Goal: Obtain resource: Download file/media

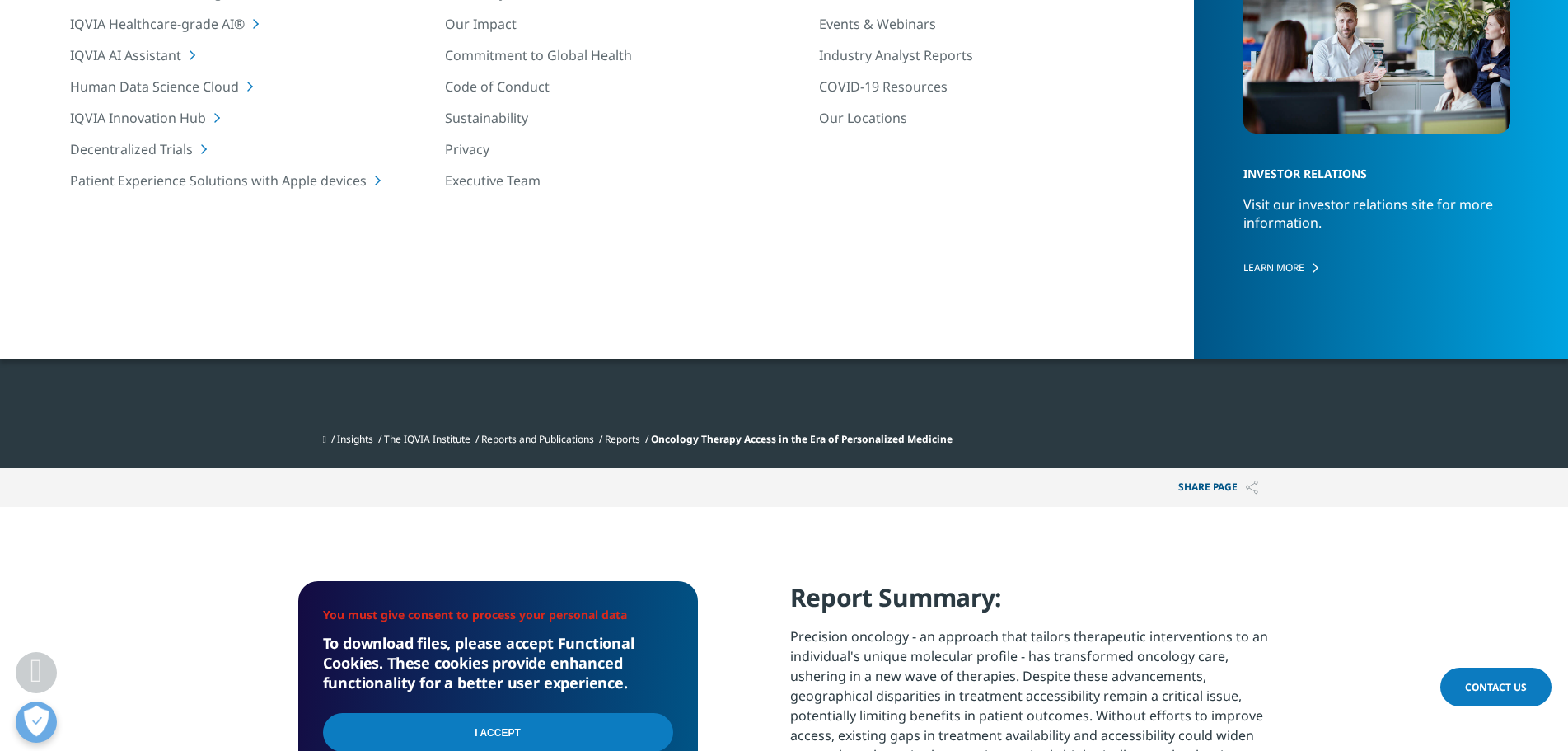
scroll to position [494, 0]
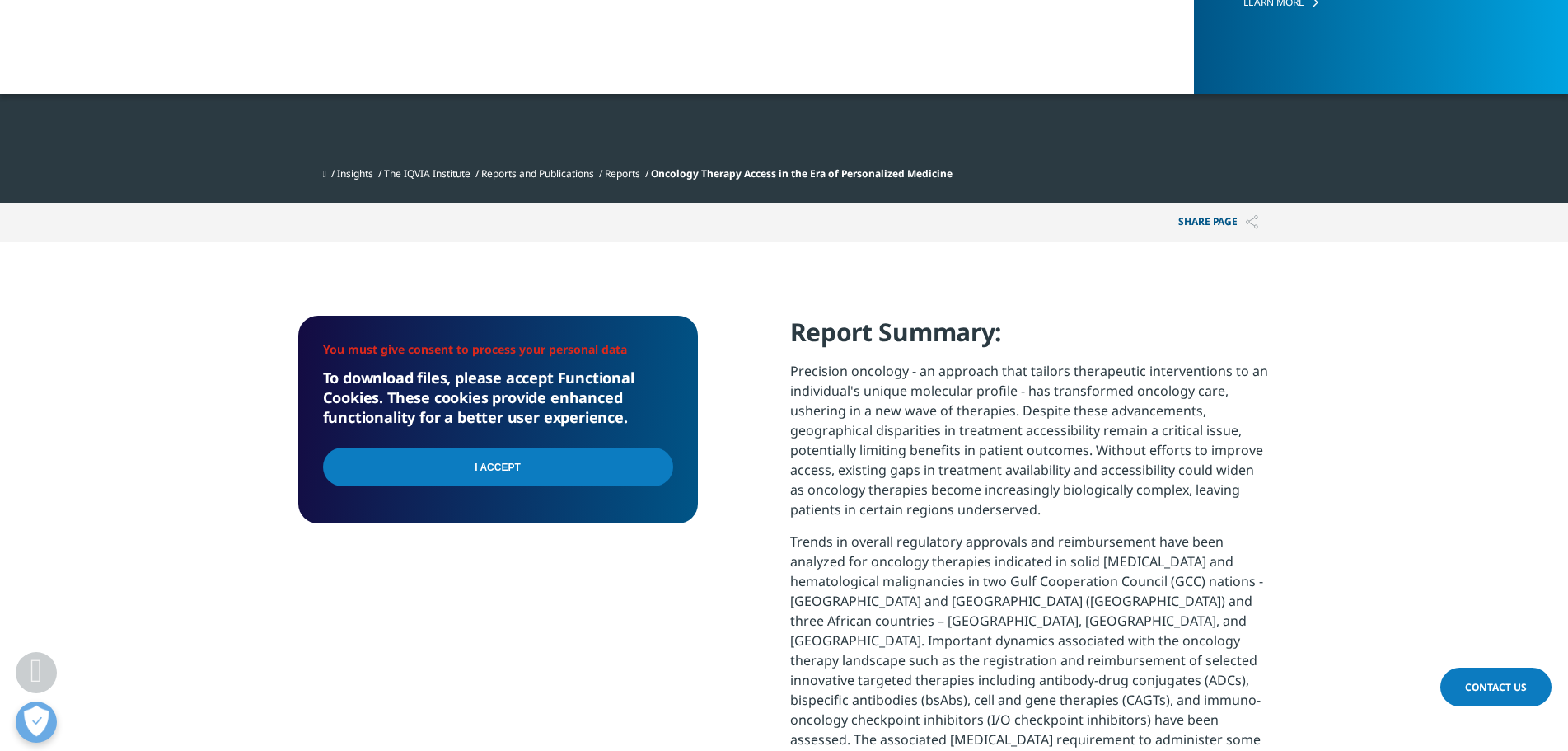
click at [554, 455] on input "I Accept" at bounding box center [497, 467] width 350 height 38
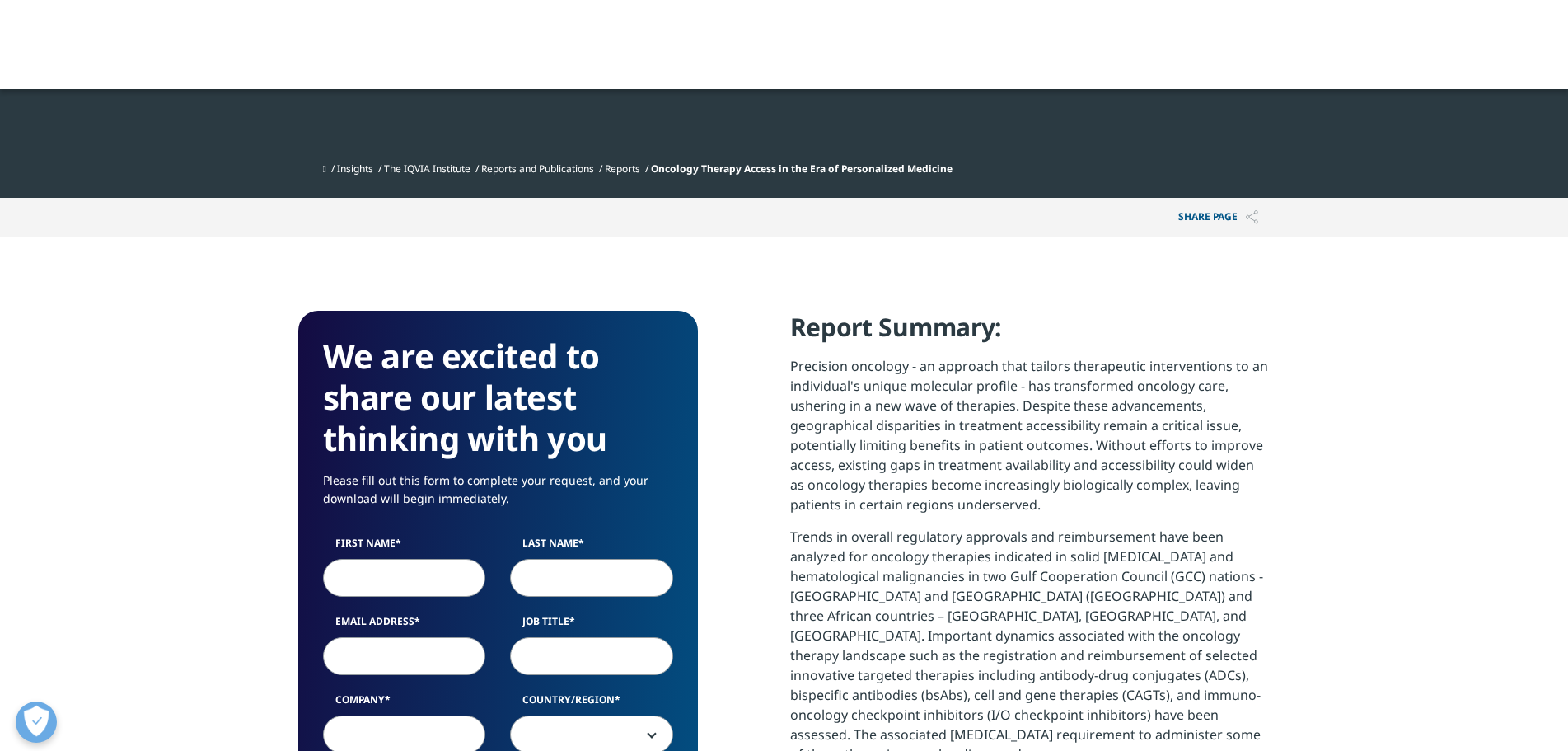
scroll to position [1618, 972]
click at [404, 570] on input "First Name" at bounding box center [404, 577] width 163 height 38
type input "luigiCALIGO"
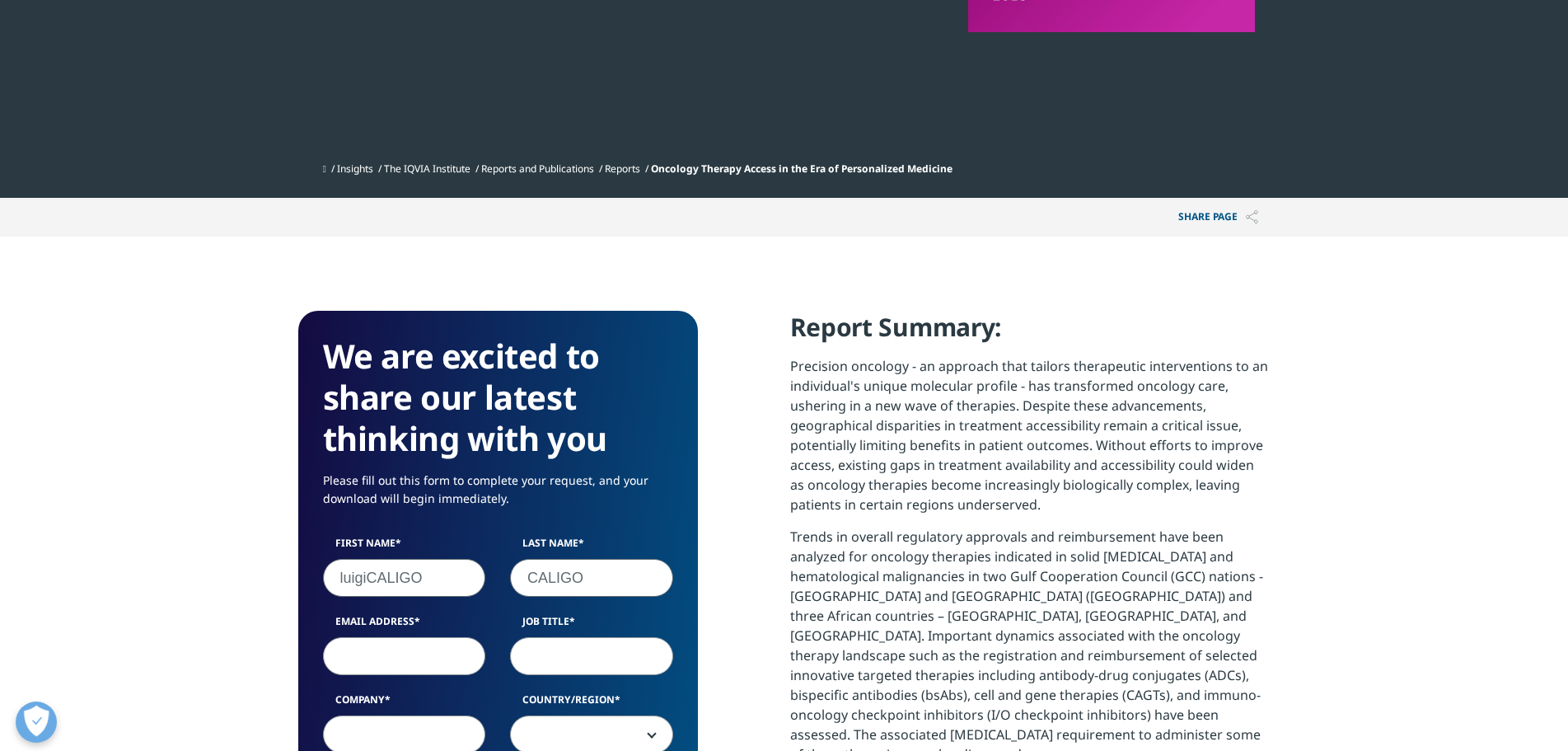
type input "CALIGO"
click at [432, 576] on input "luigiCALIGO" at bounding box center [404, 577] width 163 height 38
type input "luigI"
click at [391, 667] on input "Email Address" at bounding box center [404, 656] width 163 height 38
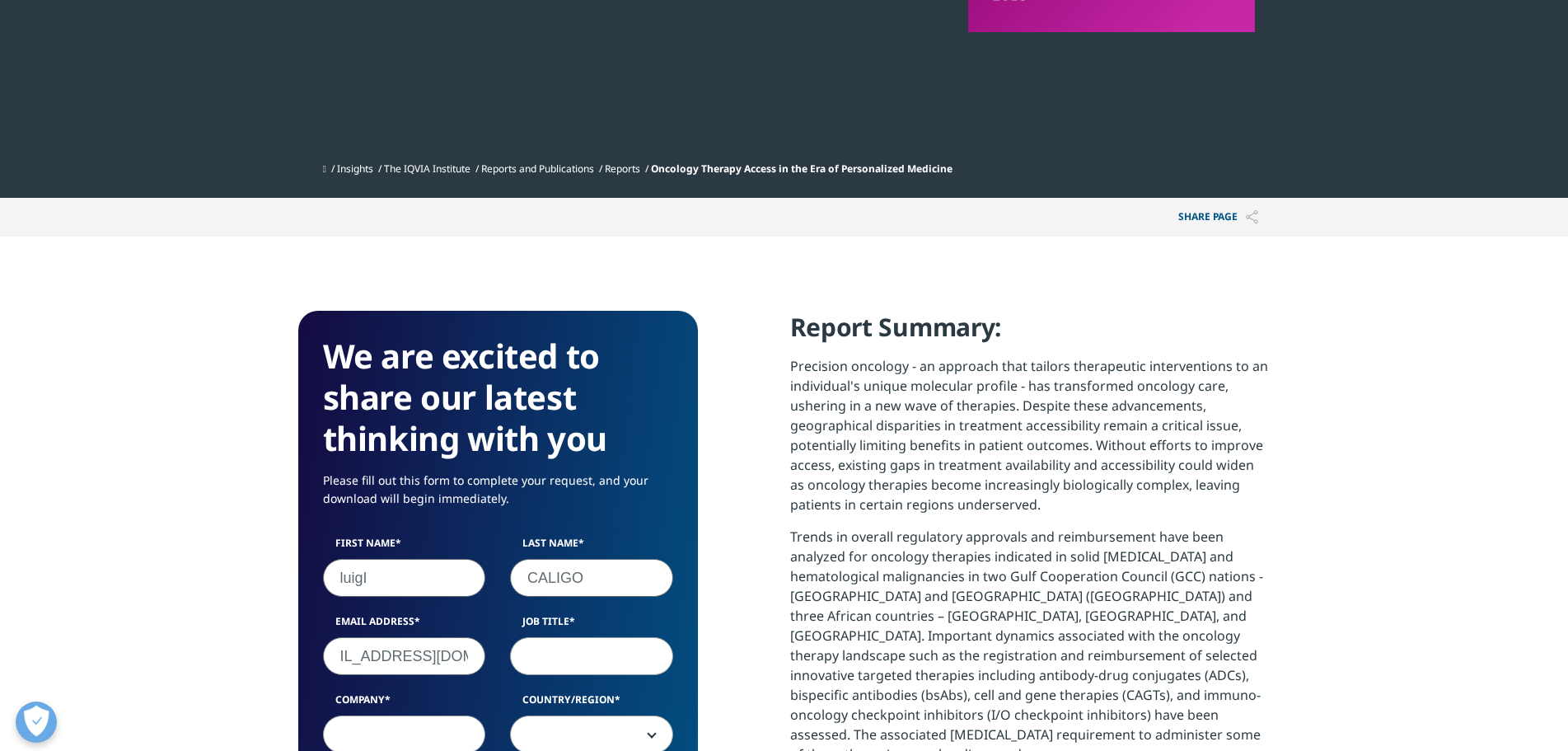
type input "LUIGI.CALIGO@INTESASANPAOLO.COM"
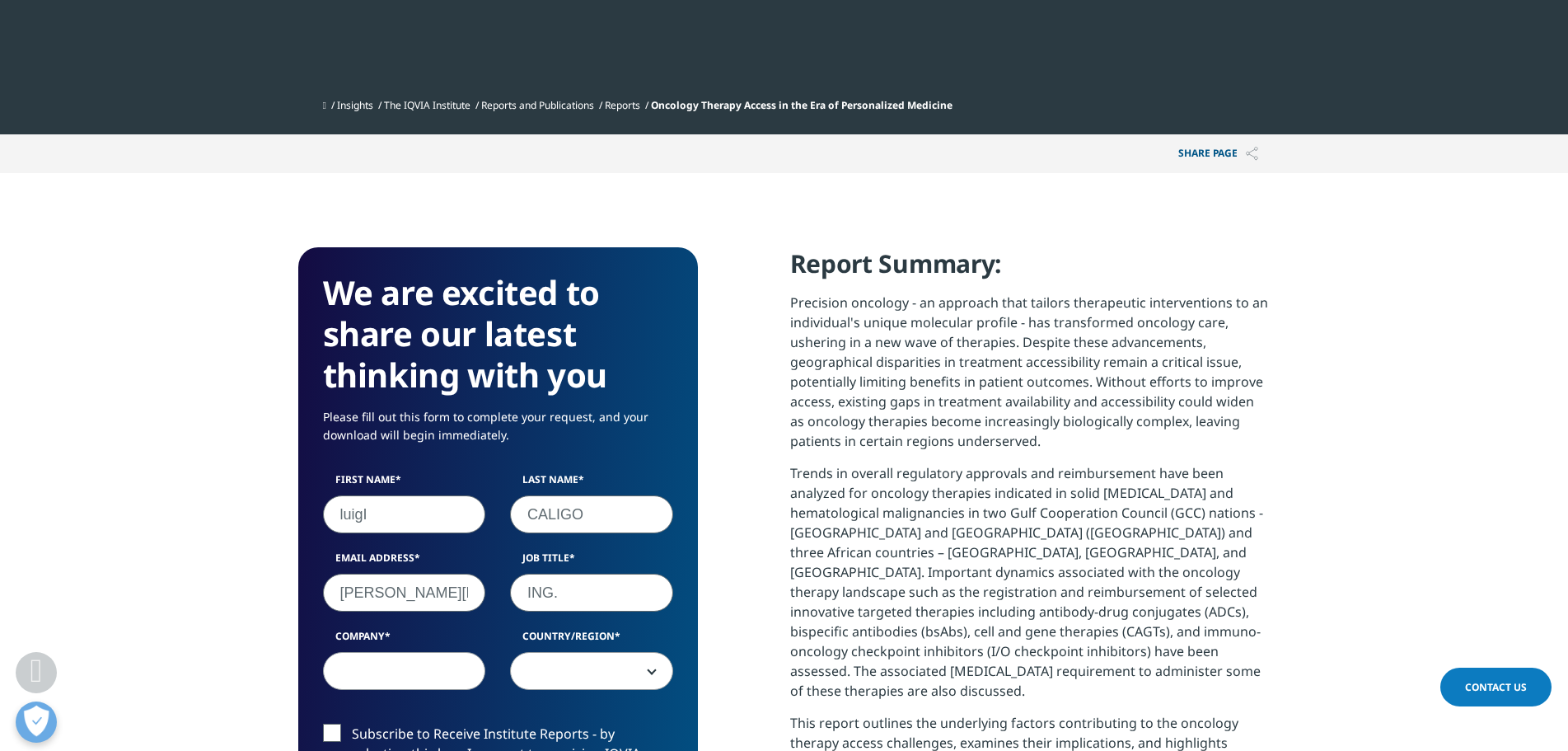
scroll to position [582, 0]
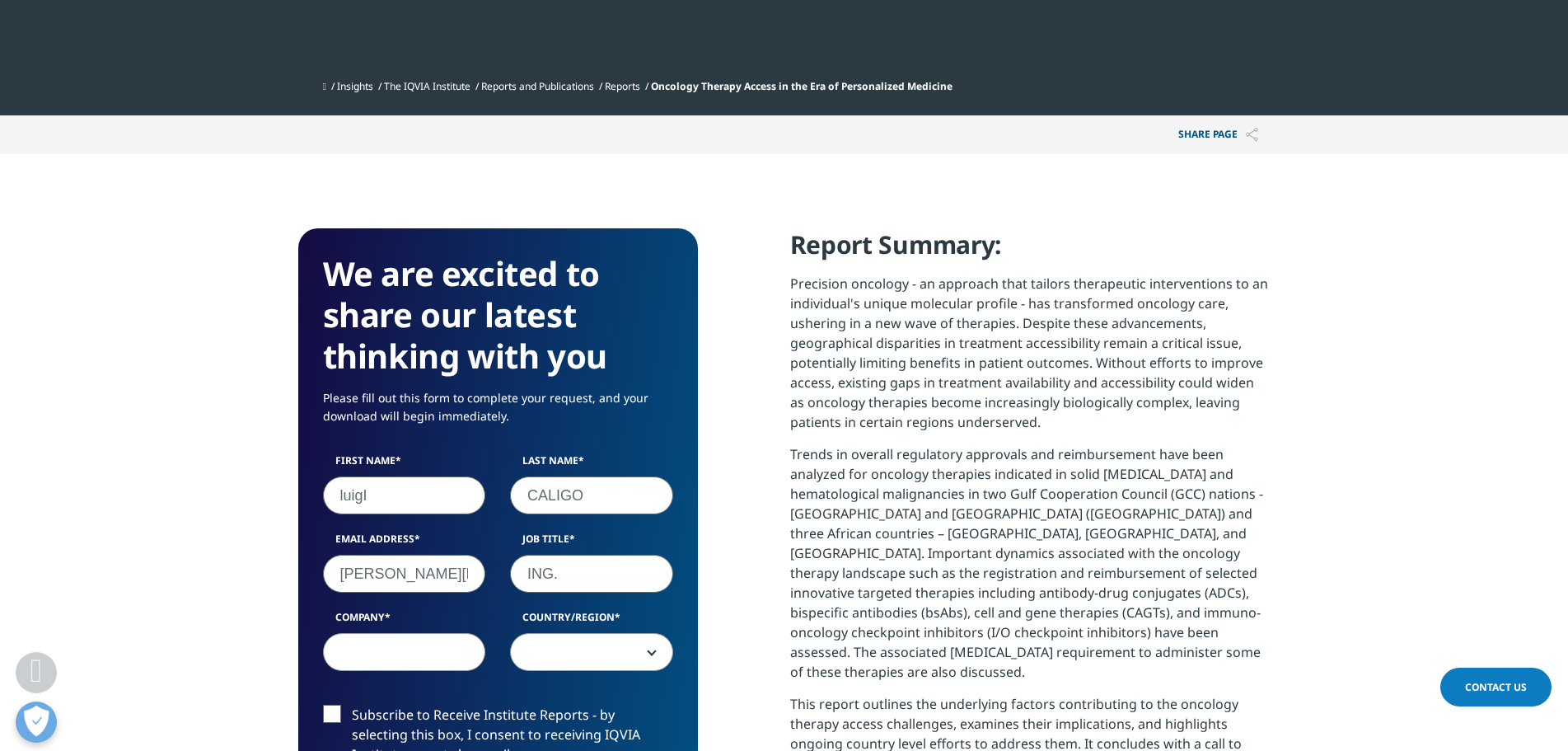
type input "ING."
click at [438, 653] on input "Company" at bounding box center [404, 651] width 163 height 38
type input "INTESA sanpaolo"
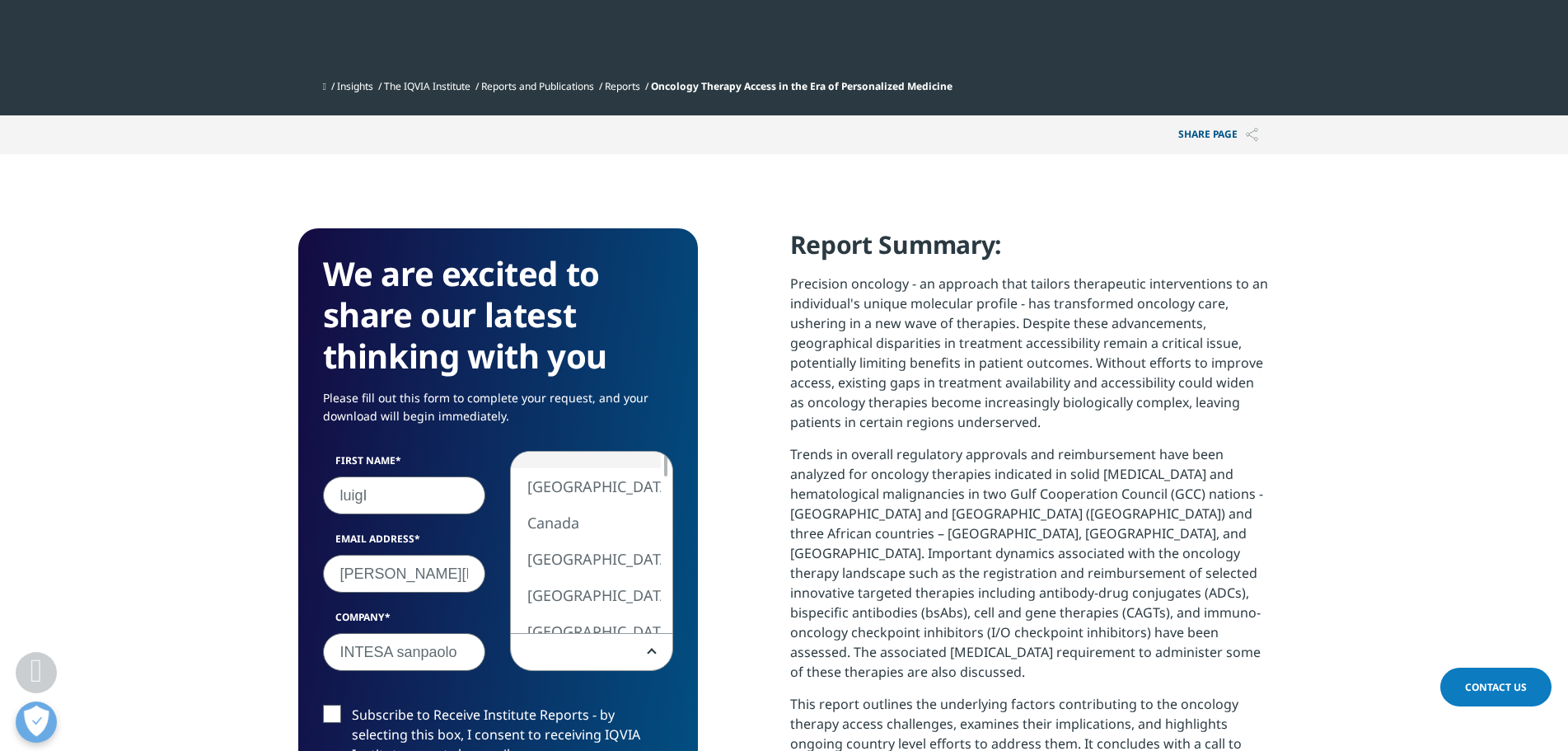
click at [589, 662] on span at bounding box center [591, 652] width 161 height 38
select select "[GEOGRAPHIC_DATA]"
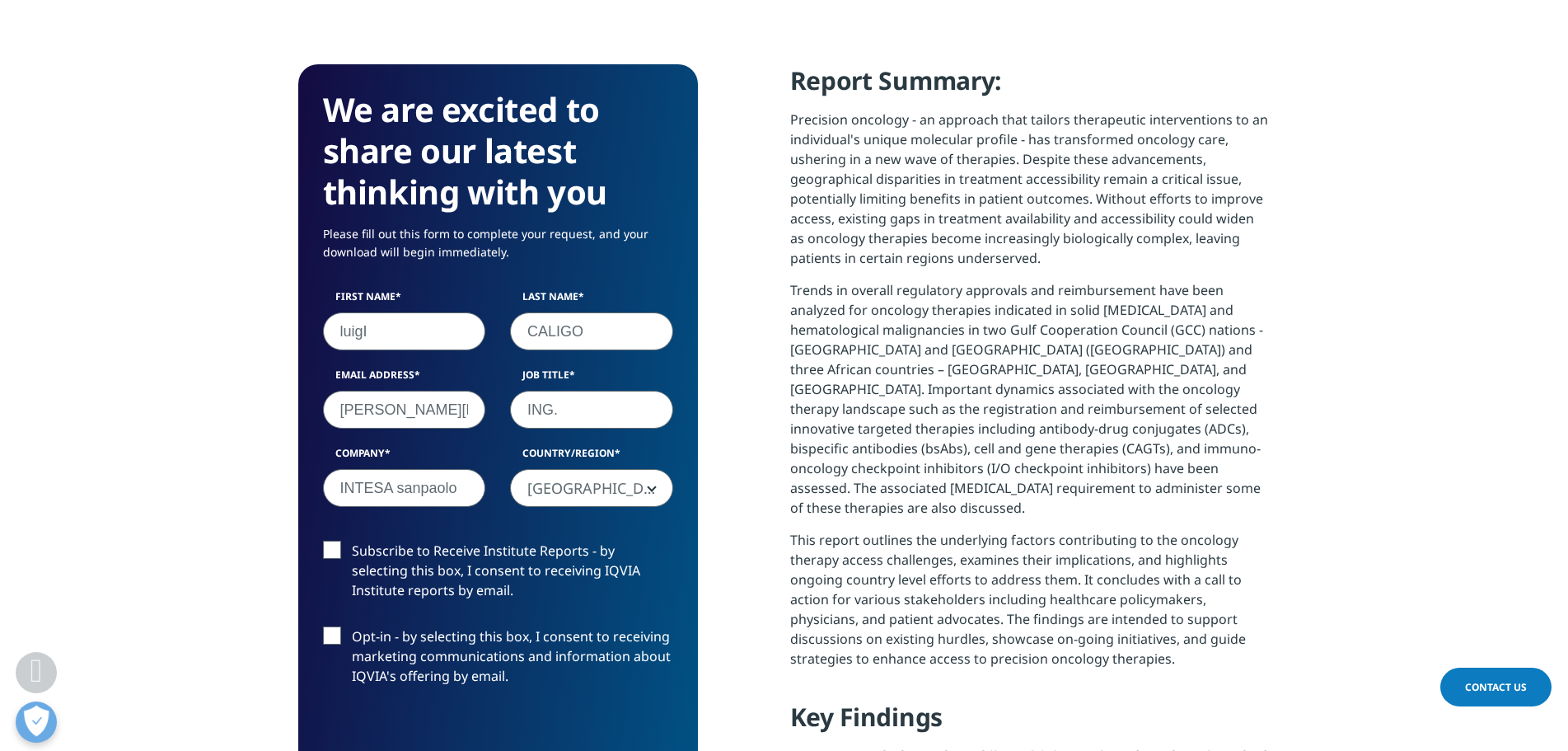
scroll to position [747, 0]
click at [336, 549] on label "Subscribe to Receive Institute Reports - by selecting this box, I consent to re…" at bounding box center [497, 575] width 350 height 69
click at [352, 540] on input "Subscribe to Receive Institute Reports - by selecting this box, I consent to re…" at bounding box center [352, 540] width 0 height 0
click at [332, 636] on label "Opt-in - by selecting this box, I consent to receiving marketing communications…" at bounding box center [497, 660] width 350 height 69
click at [352, 626] on input "Opt-in - by selecting this box, I consent to receiving marketing communications…" at bounding box center [352, 626] width 0 height 0
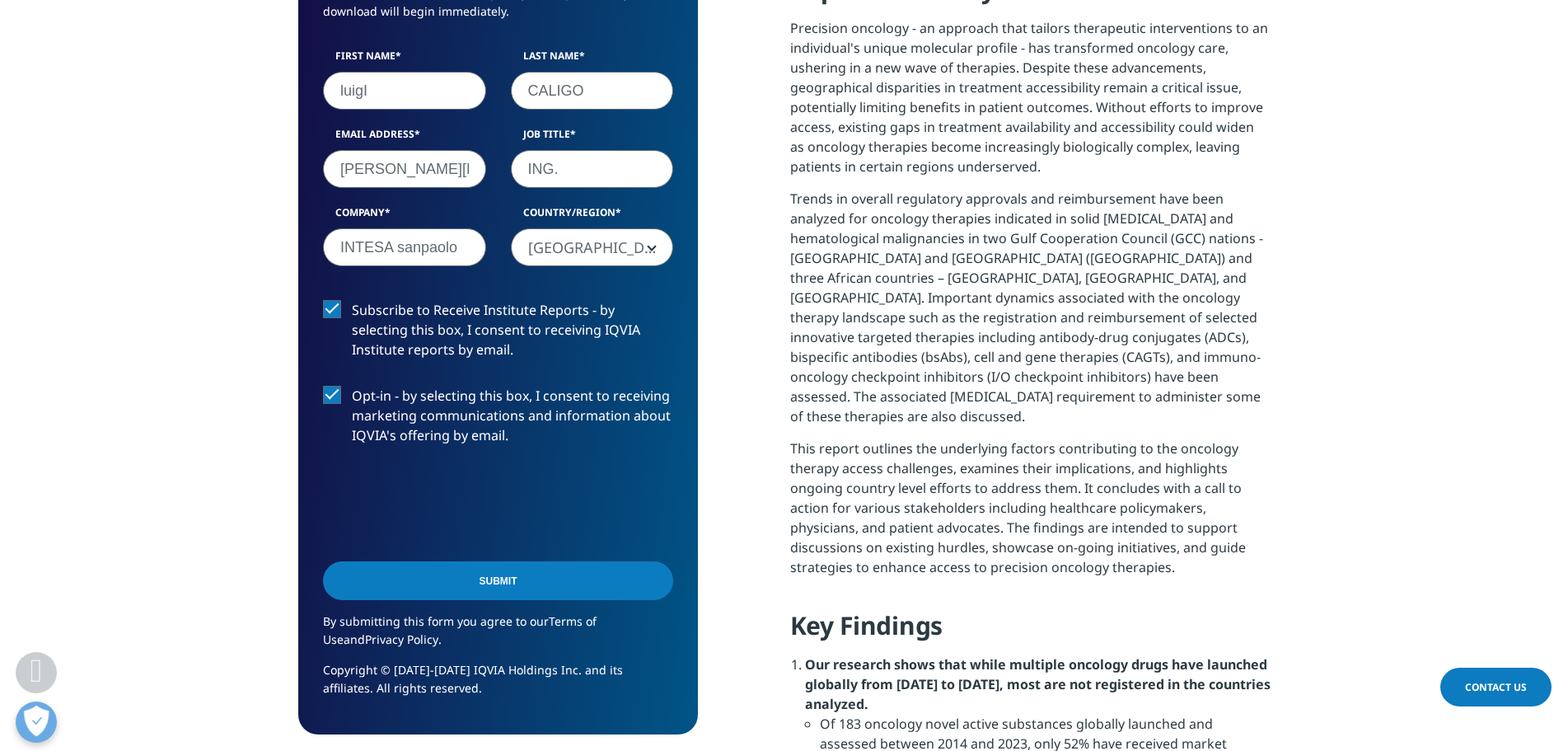
scroll to position [1076, 0]
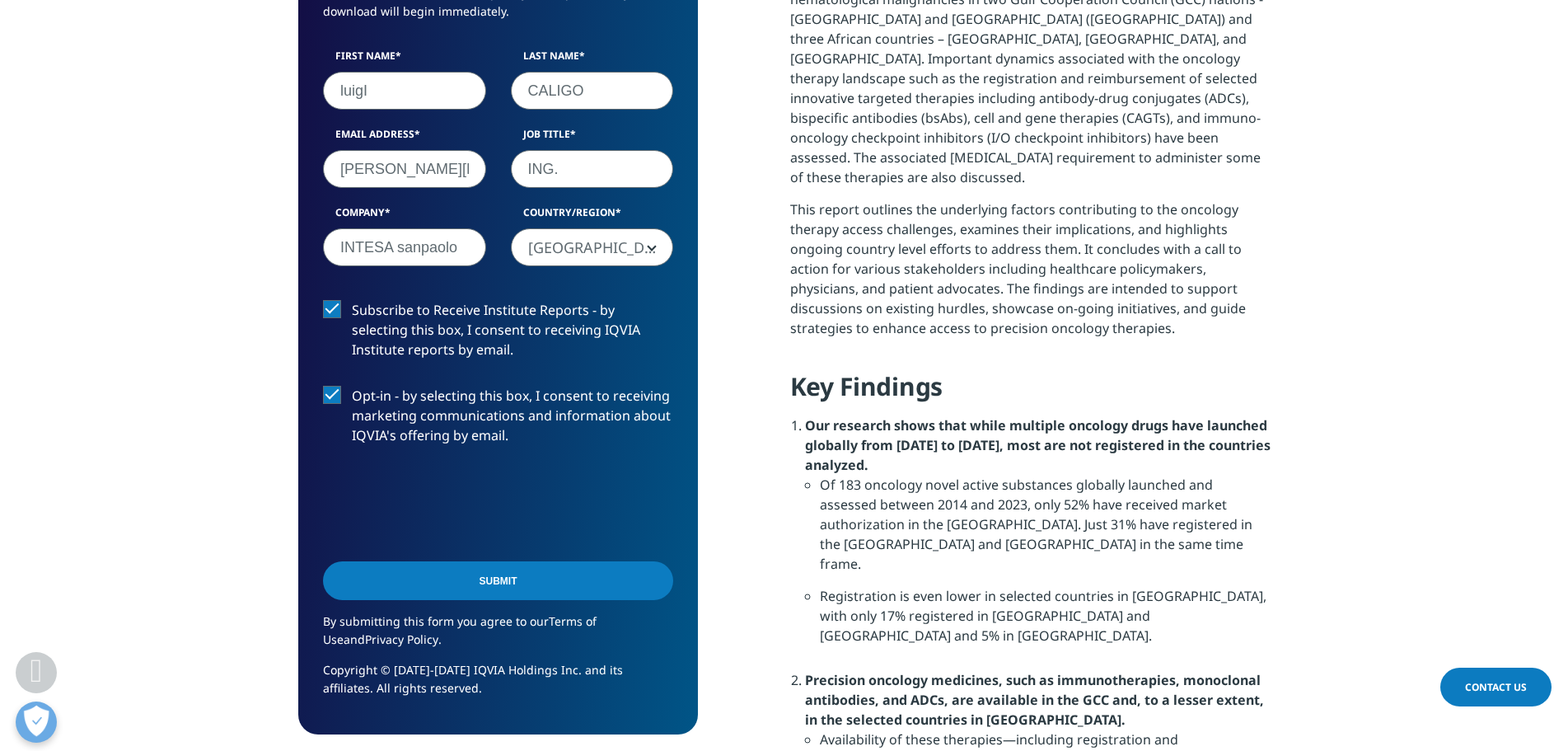
click at [572, 588] on input "Submit" at bounding box center [497, 580] width 350 height 38
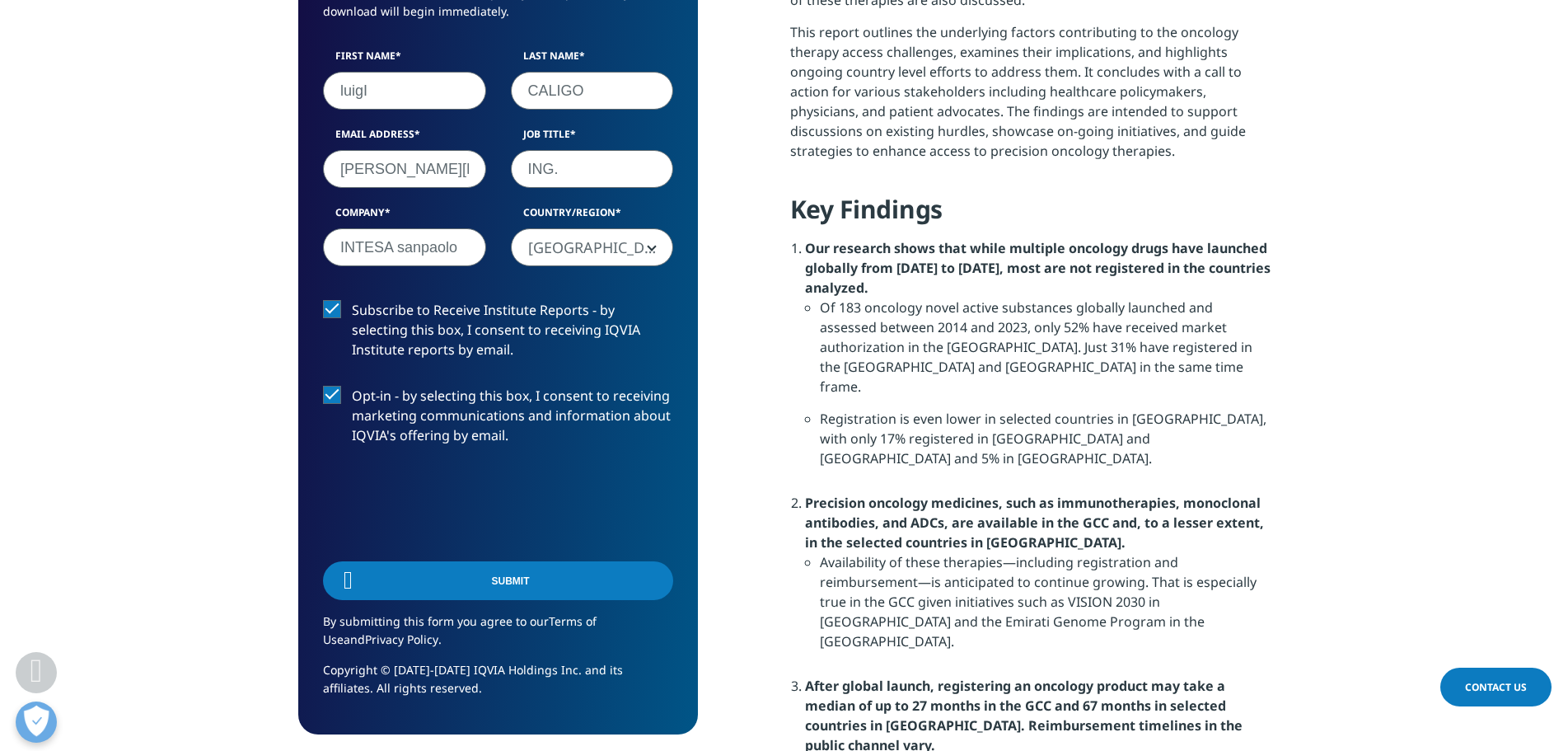
scroll to position [122, 400]
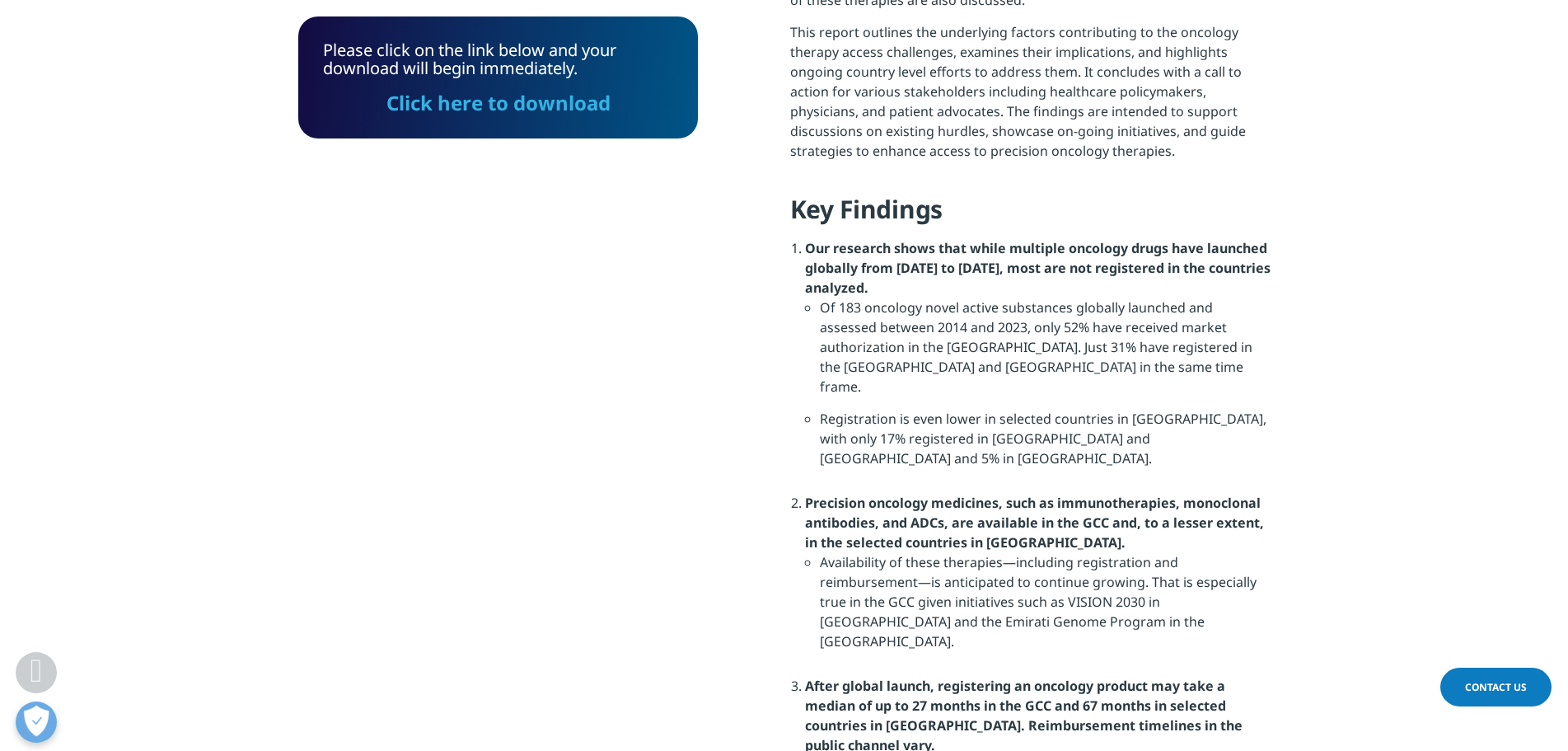
click at [448, 99] on link "Click here to download" at bounding box center [498, 102] width 224 height 28
